Goal: Task Accomplishment & Management: Manage account settings

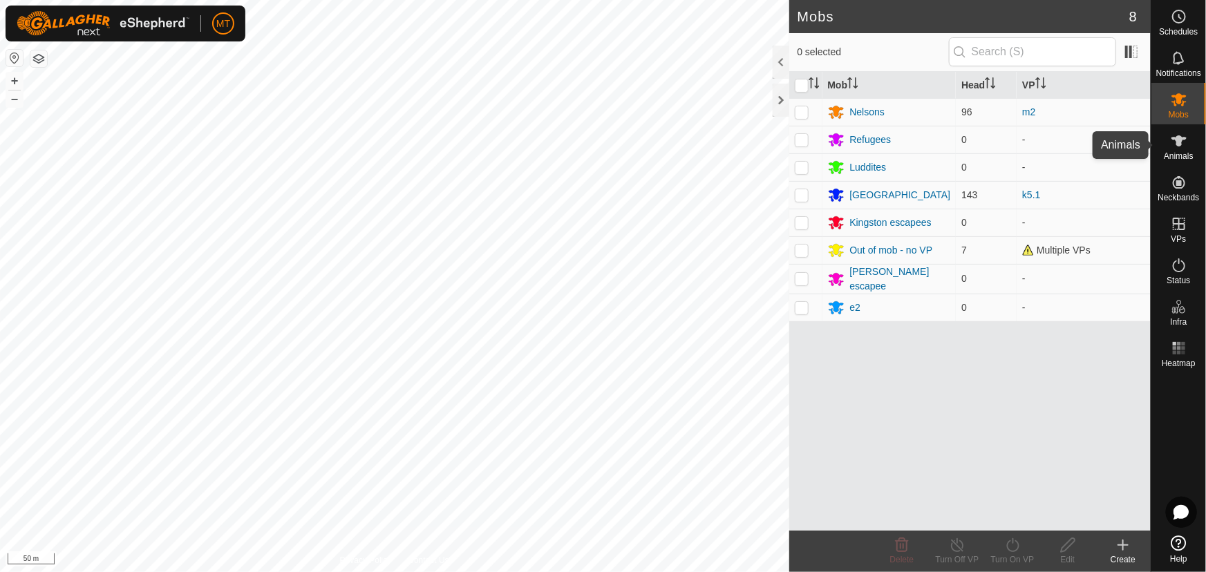
click at [1180, 142] on icon at bounding box center [1179, 140] width 15 height 11
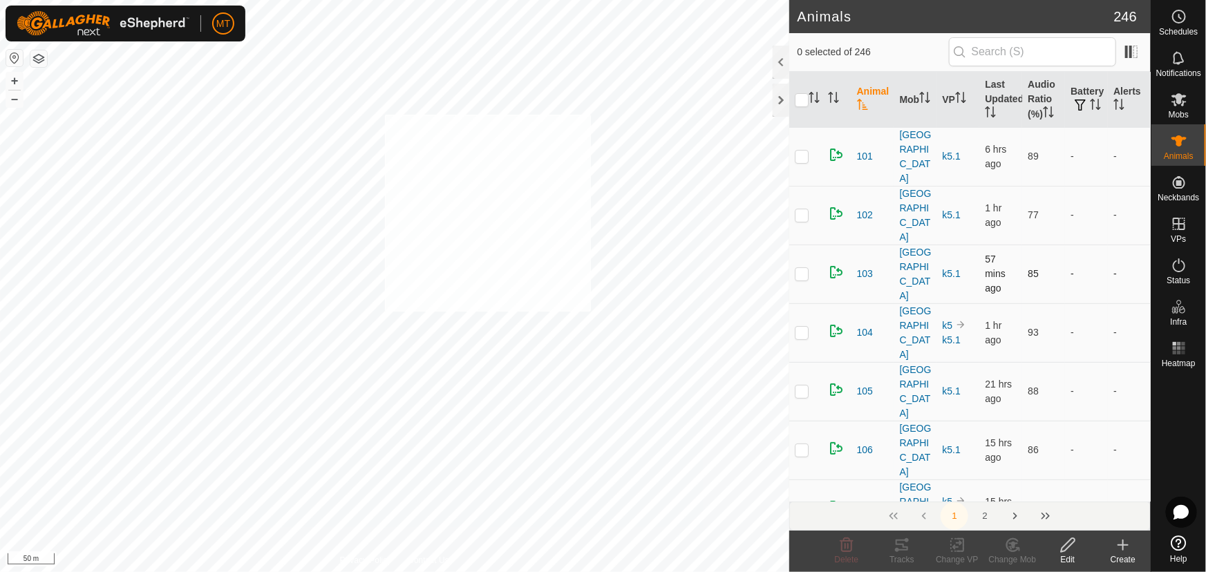
checkbox input "true"
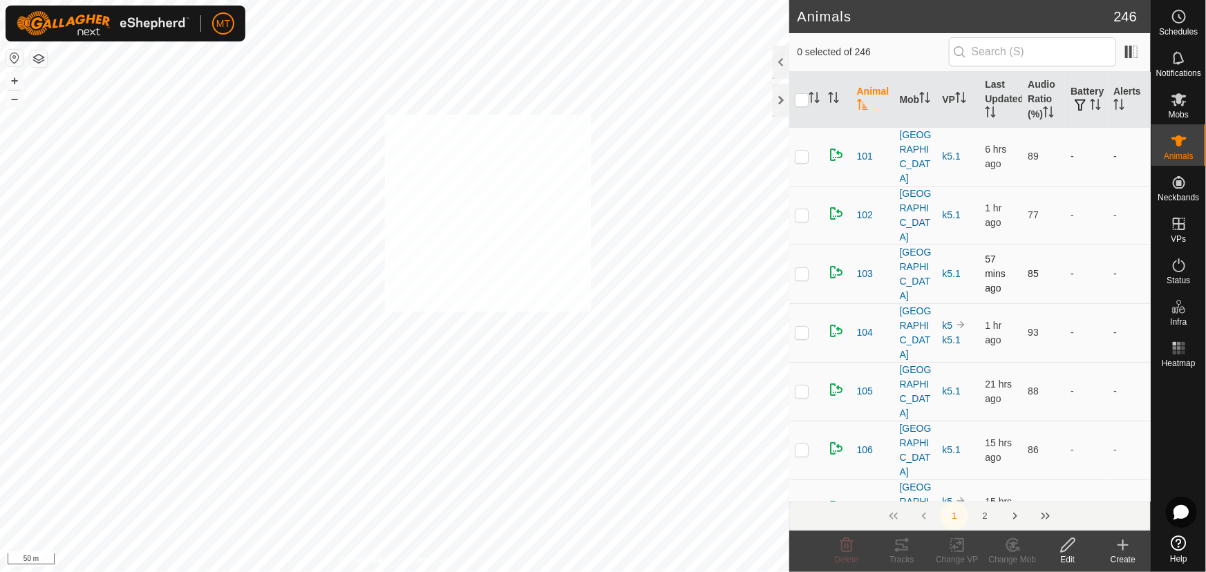
checkbox input "true"
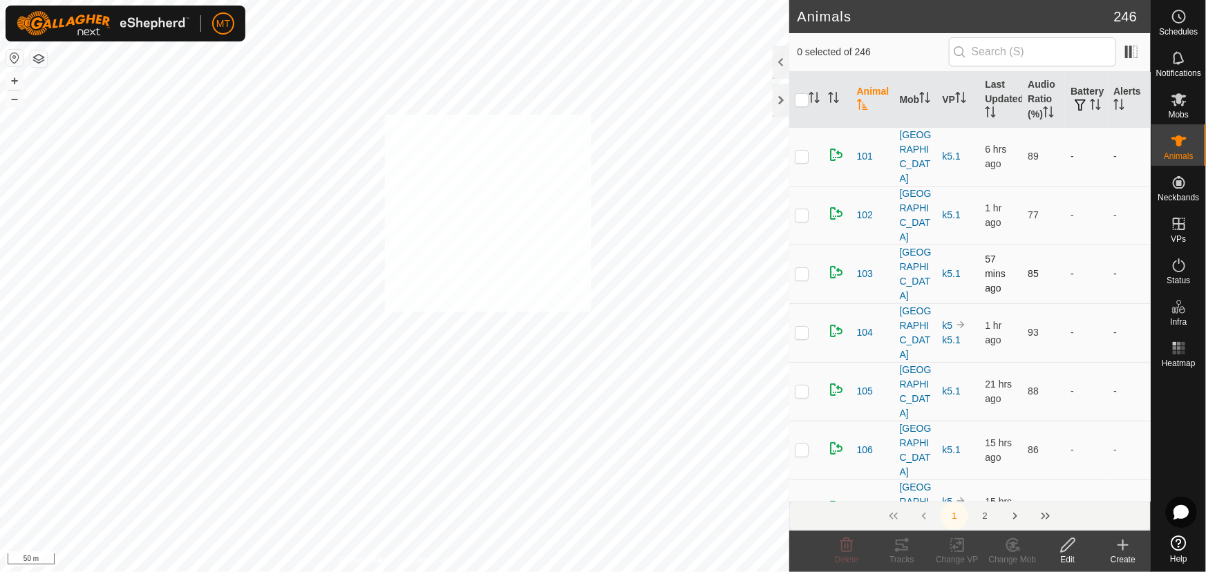
checkbox input "true"
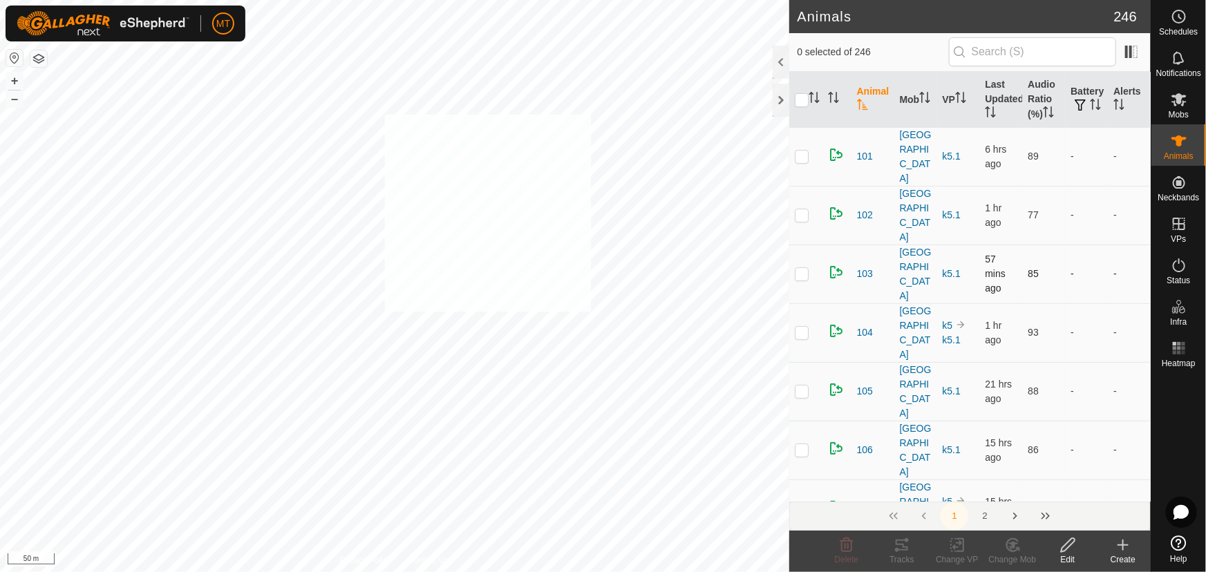
checkbox input "true"
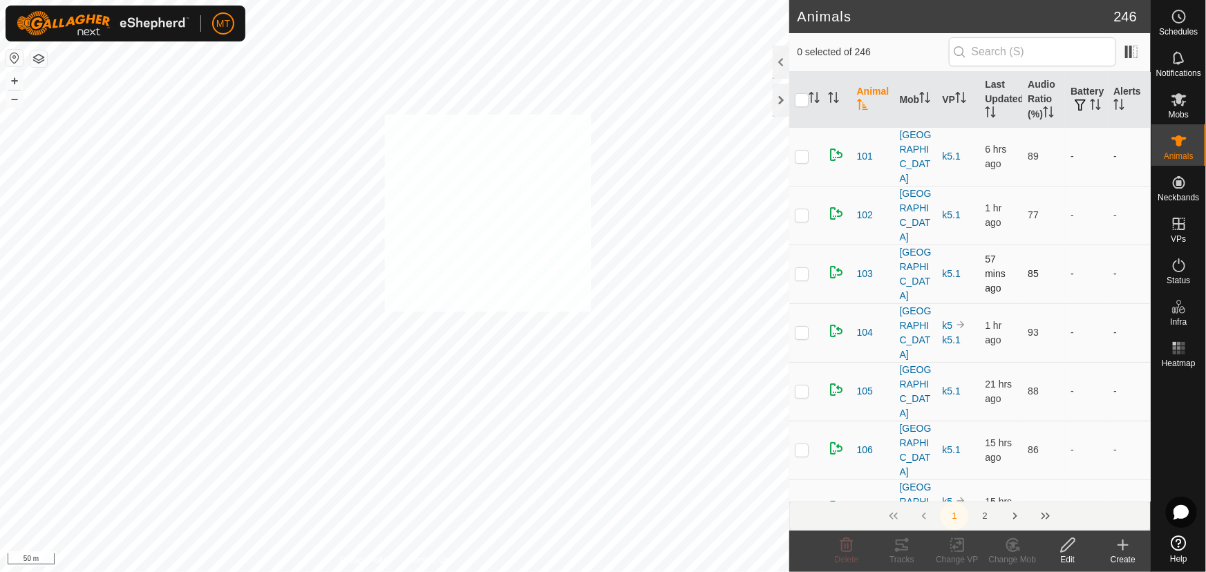
checkbox input "true"
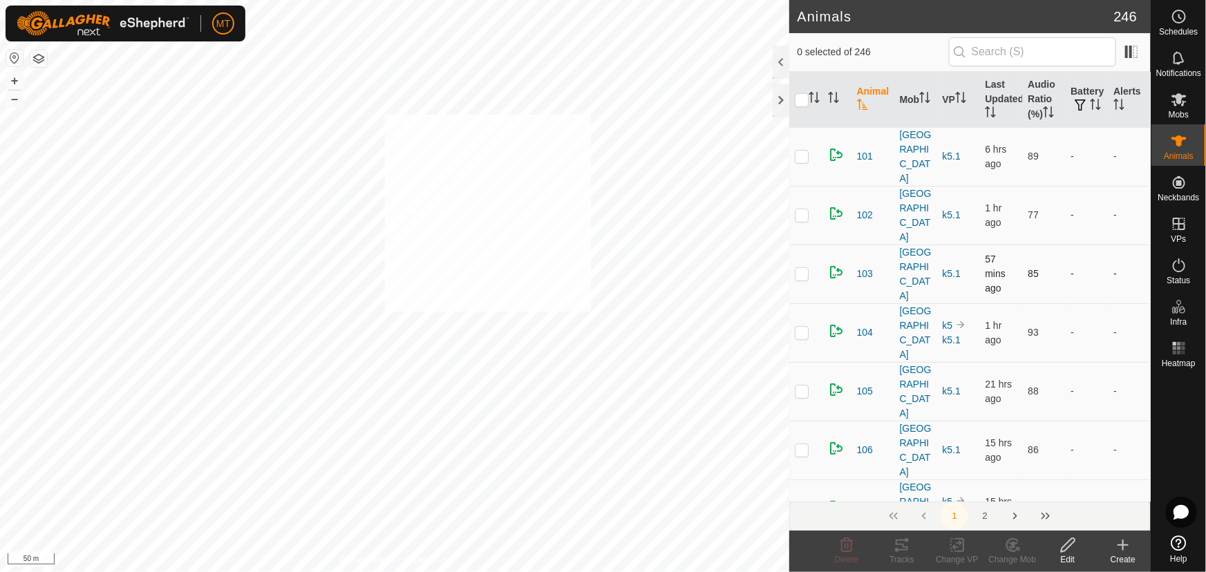
checkbox input "true"
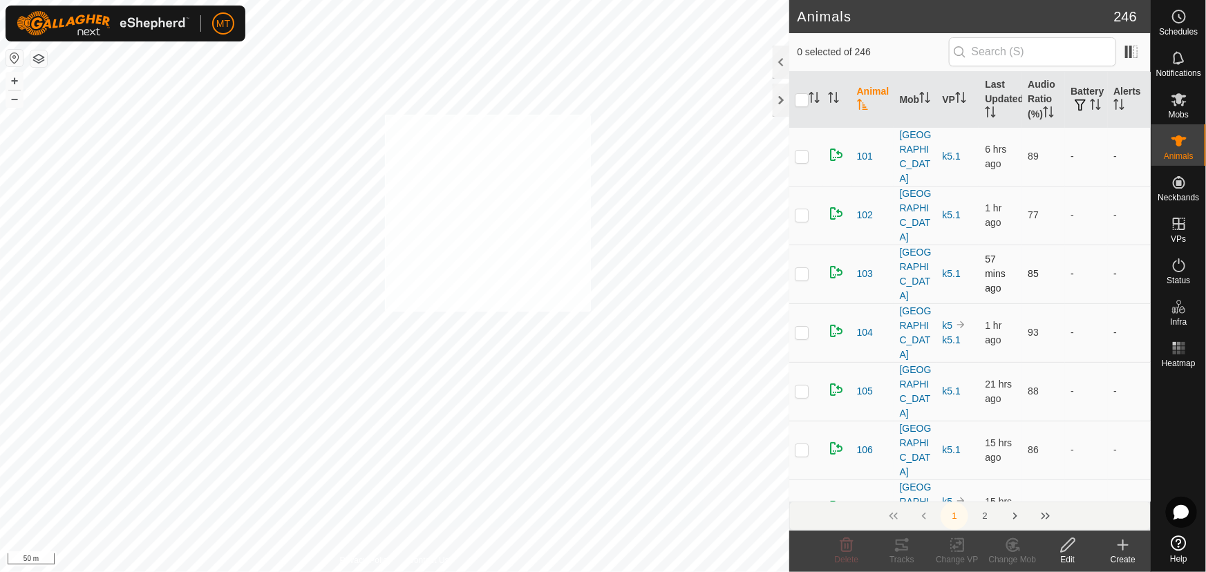
checkbox input "true"
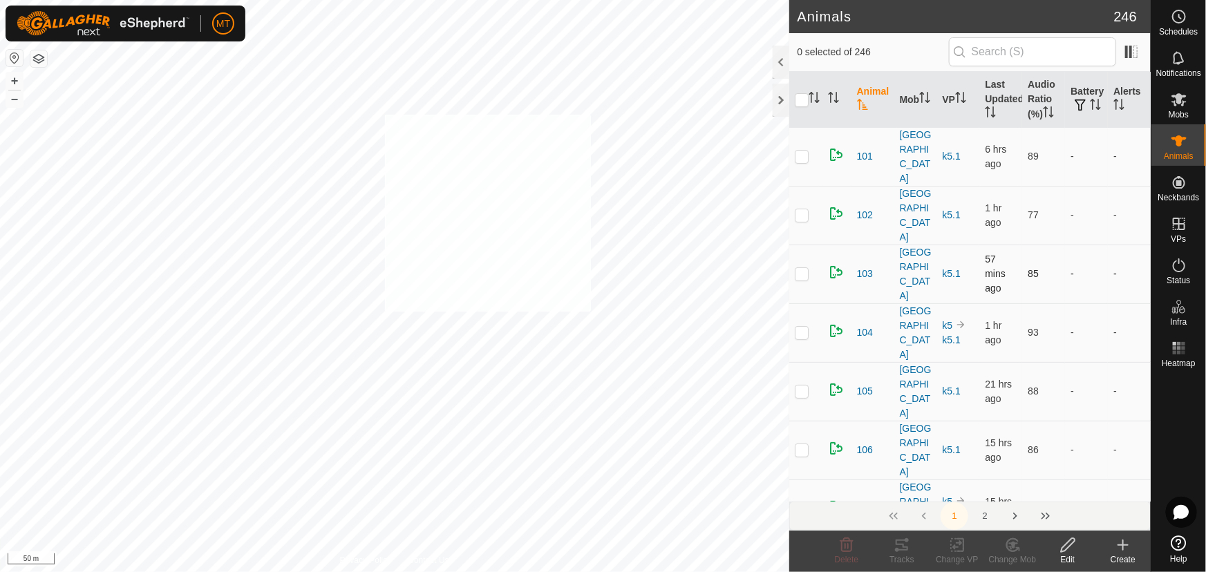
checkbox input "true"
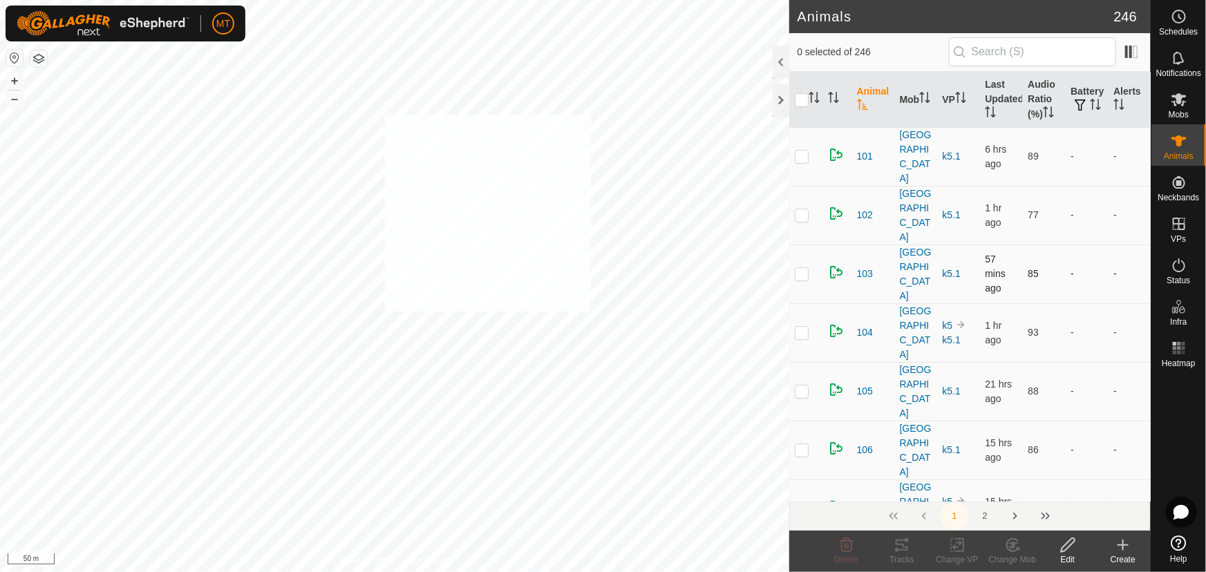
checkbox input "true"
click at [809, 97] on icon "Activate to sort" at bounding box center [814, 97] width 11 height 11
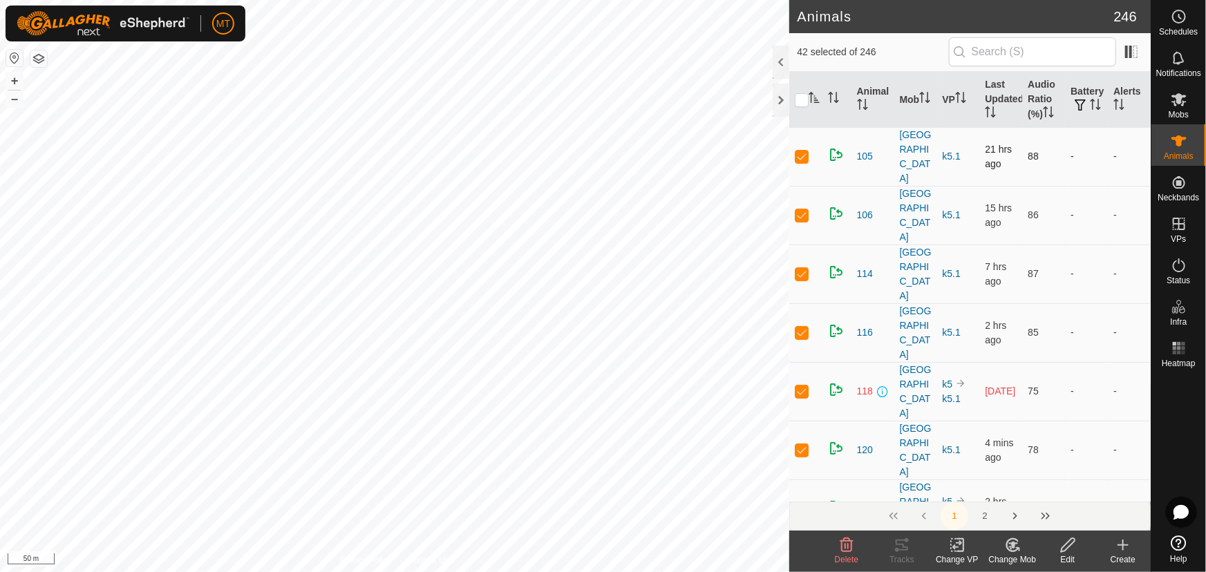
click at [805, 151] on p-checkbox at bounding box center [802, 156] width 14 height 11
checkbox input "false"
click at [803, 151] on p-checkbox at bounding box center [802, 156] width 14 height 11
checkbox input "false"
click at [802, 268] on p-checkbox at bounding box center [802, 273] width 14 height 11
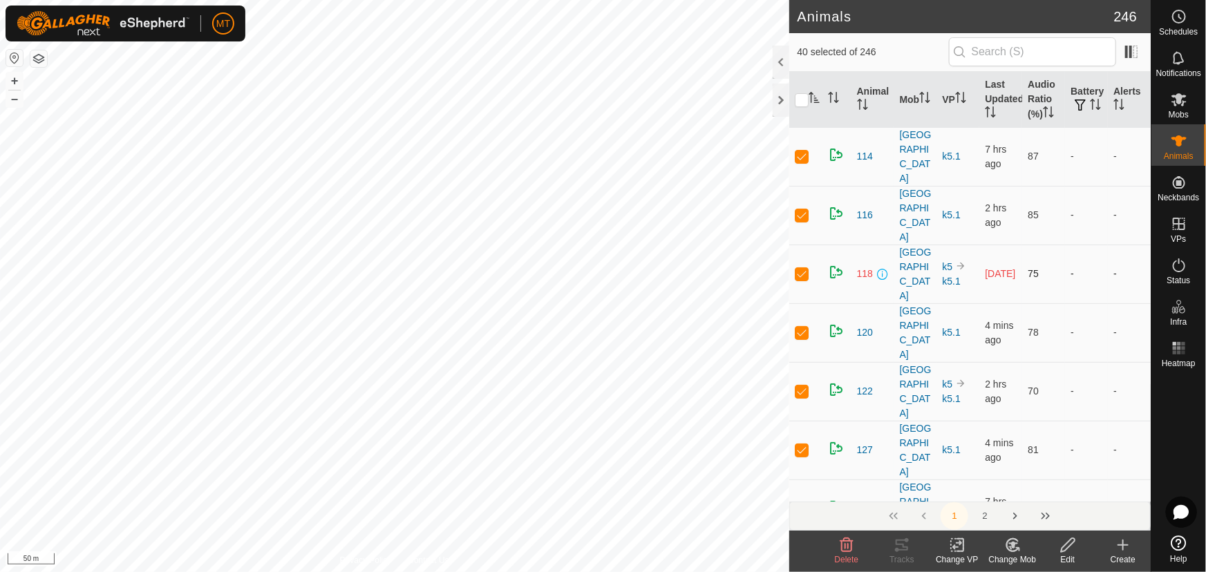
checkbox input "false"
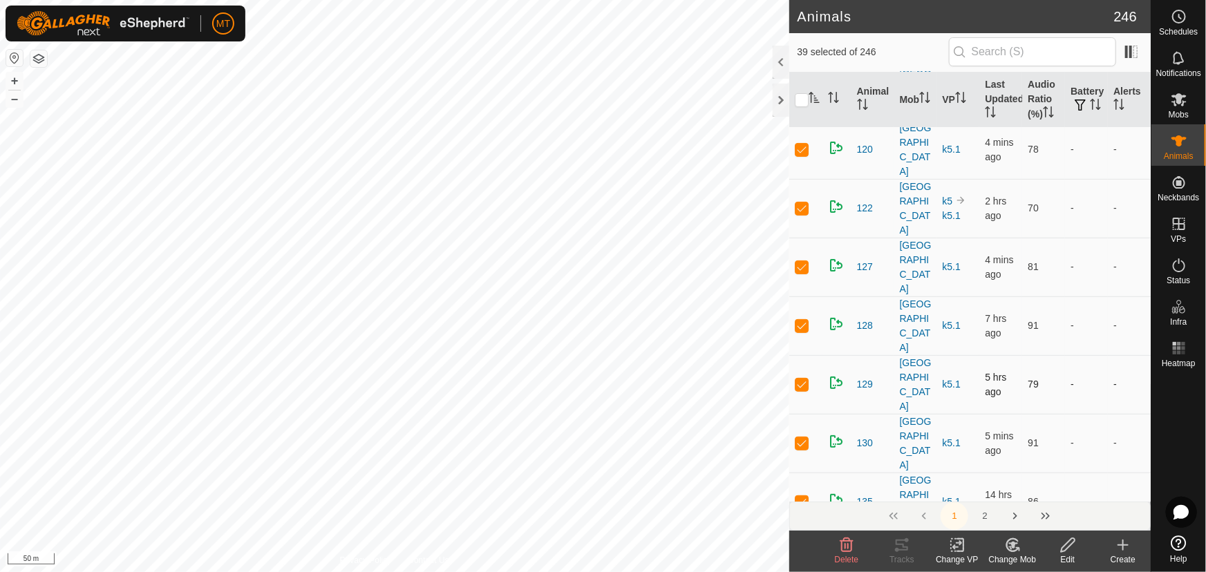
scroll to position [188, 0]
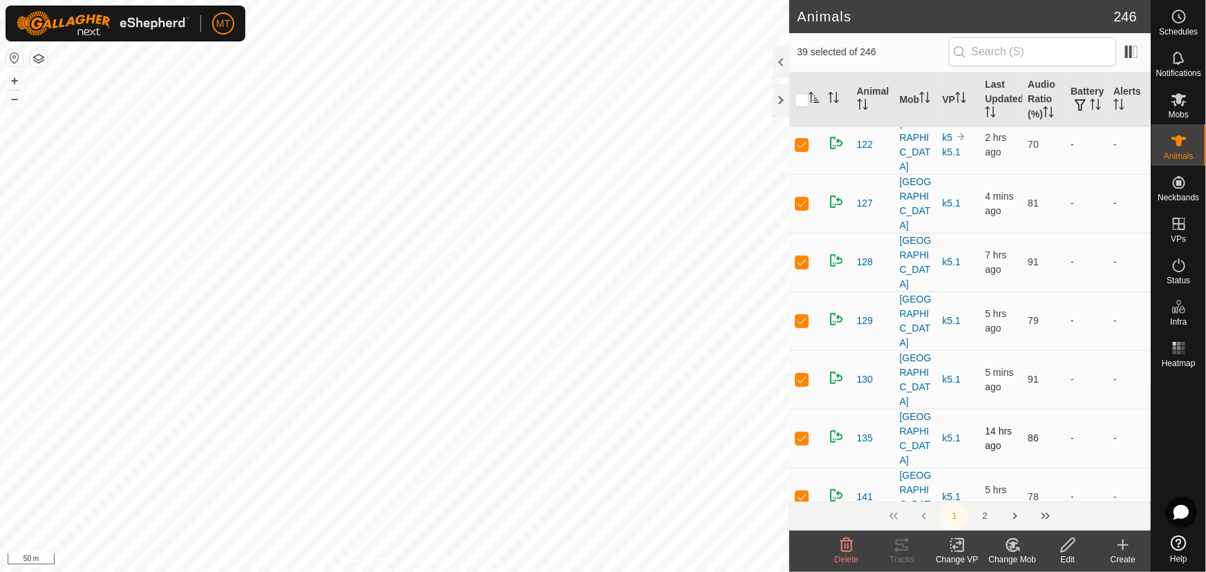
click at [804, 433] on p-checkbox at bounding box center [802, 438] width 14 height 11
checkbox input "false"
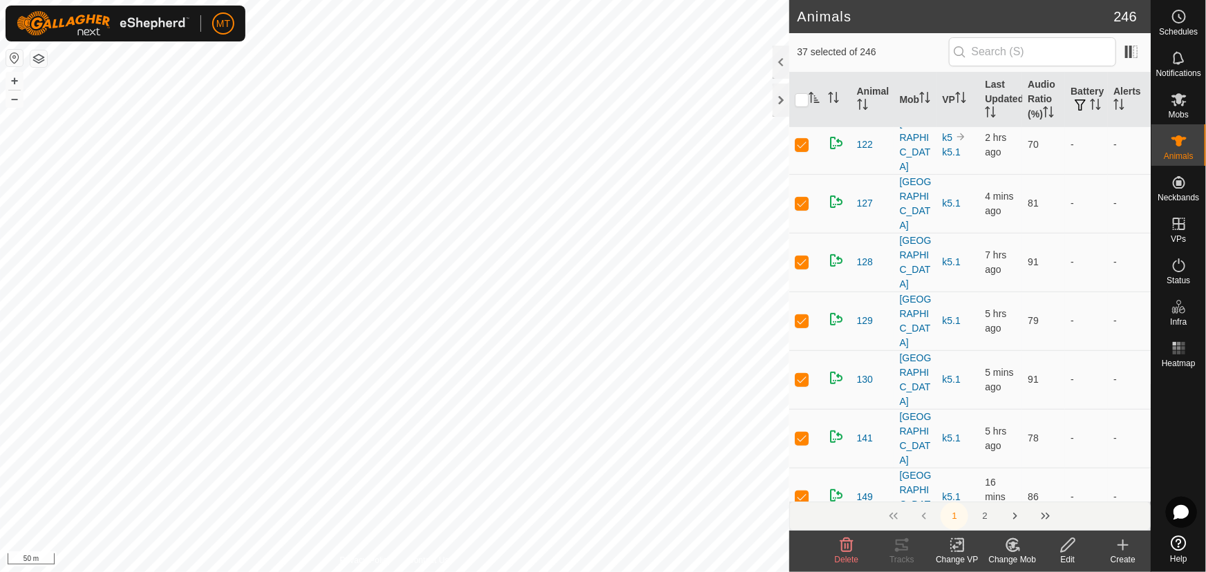
checkbox input "false"
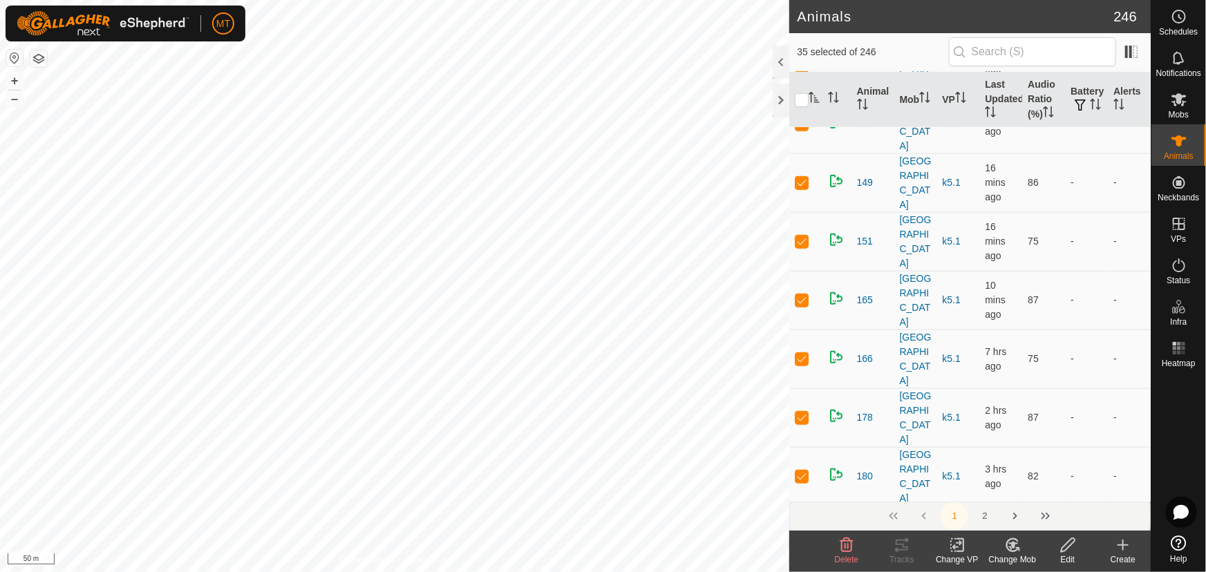
scroll to position [565, 0]
checkbox input "false"
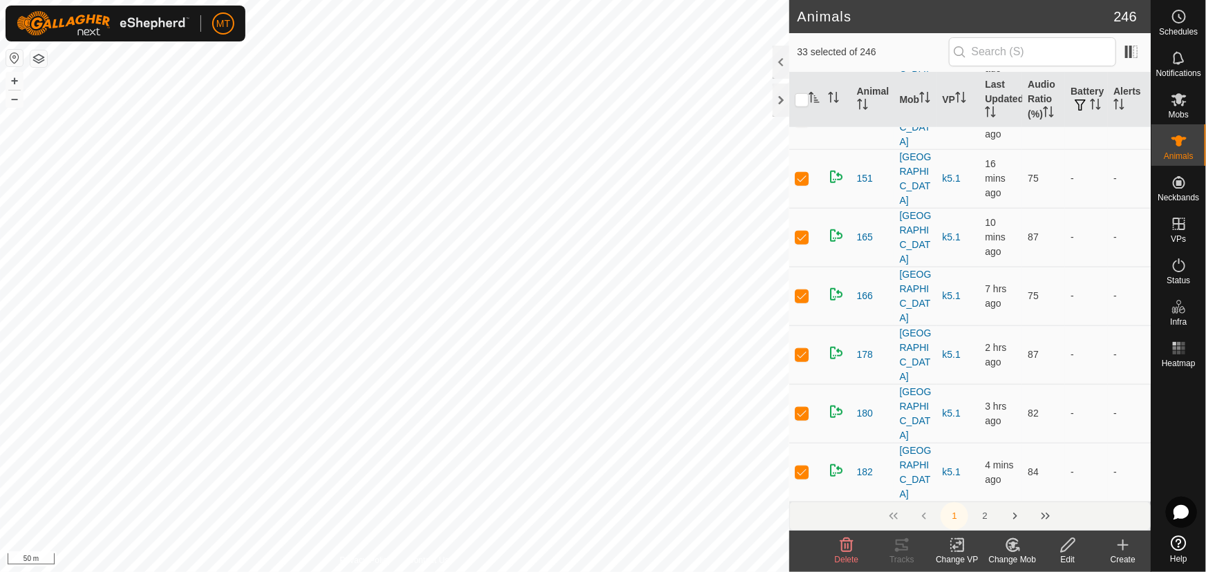
checkbox input "false"
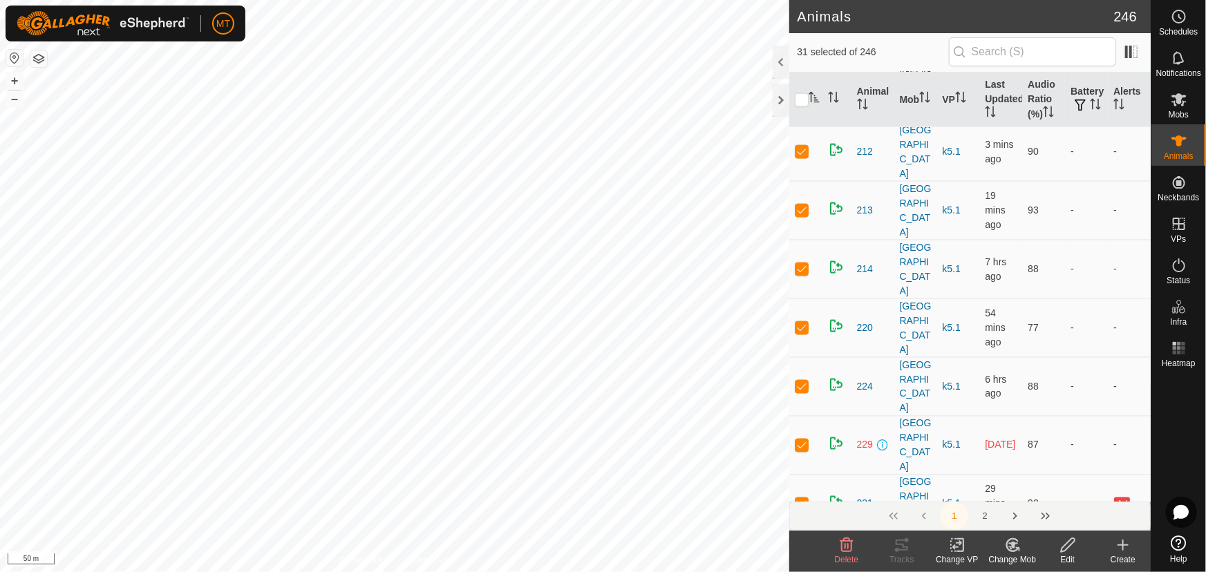
scroll to position [1005, 0]
checkbox input "false"
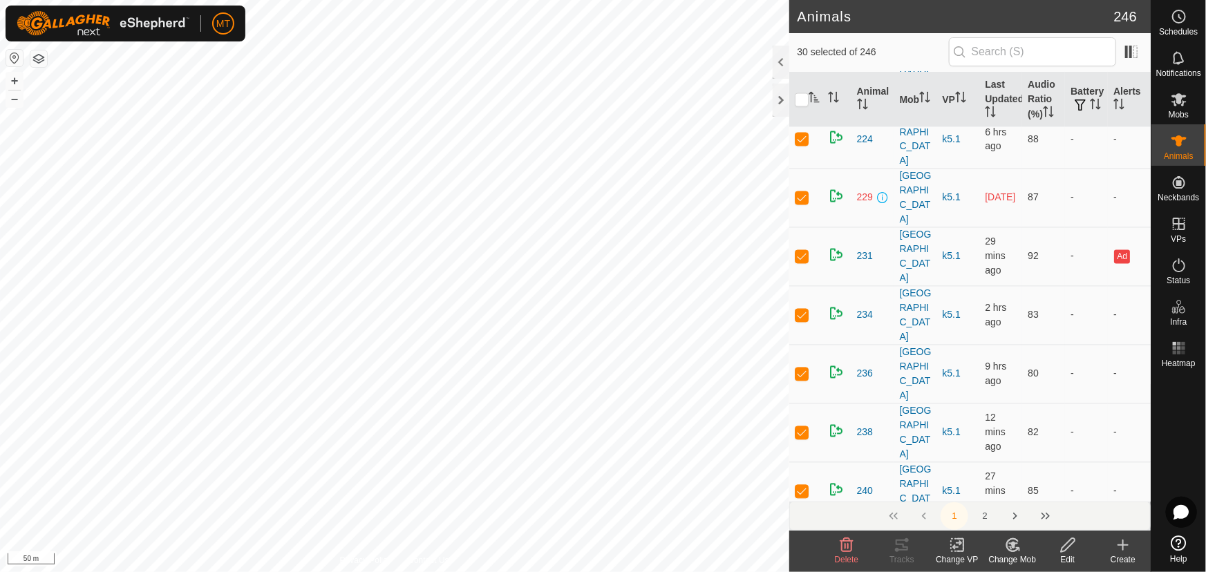
scroll to position [1319, 0]
